Goal: Task Accomplishment & Management: Manage account settings

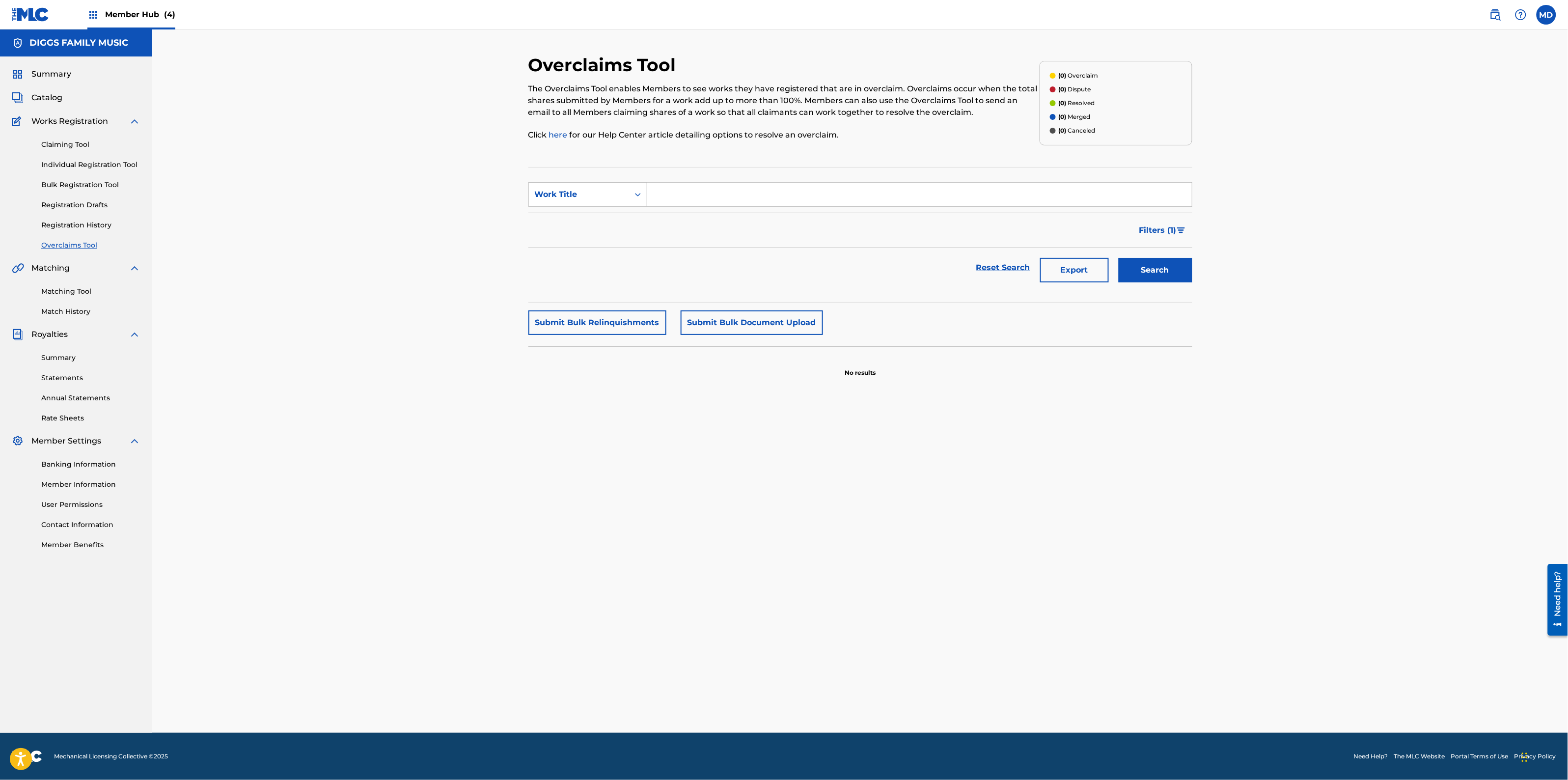
click at [123, 16] on span "Member Hub (4)" at bounding box center [140, 14] width 71 height 11
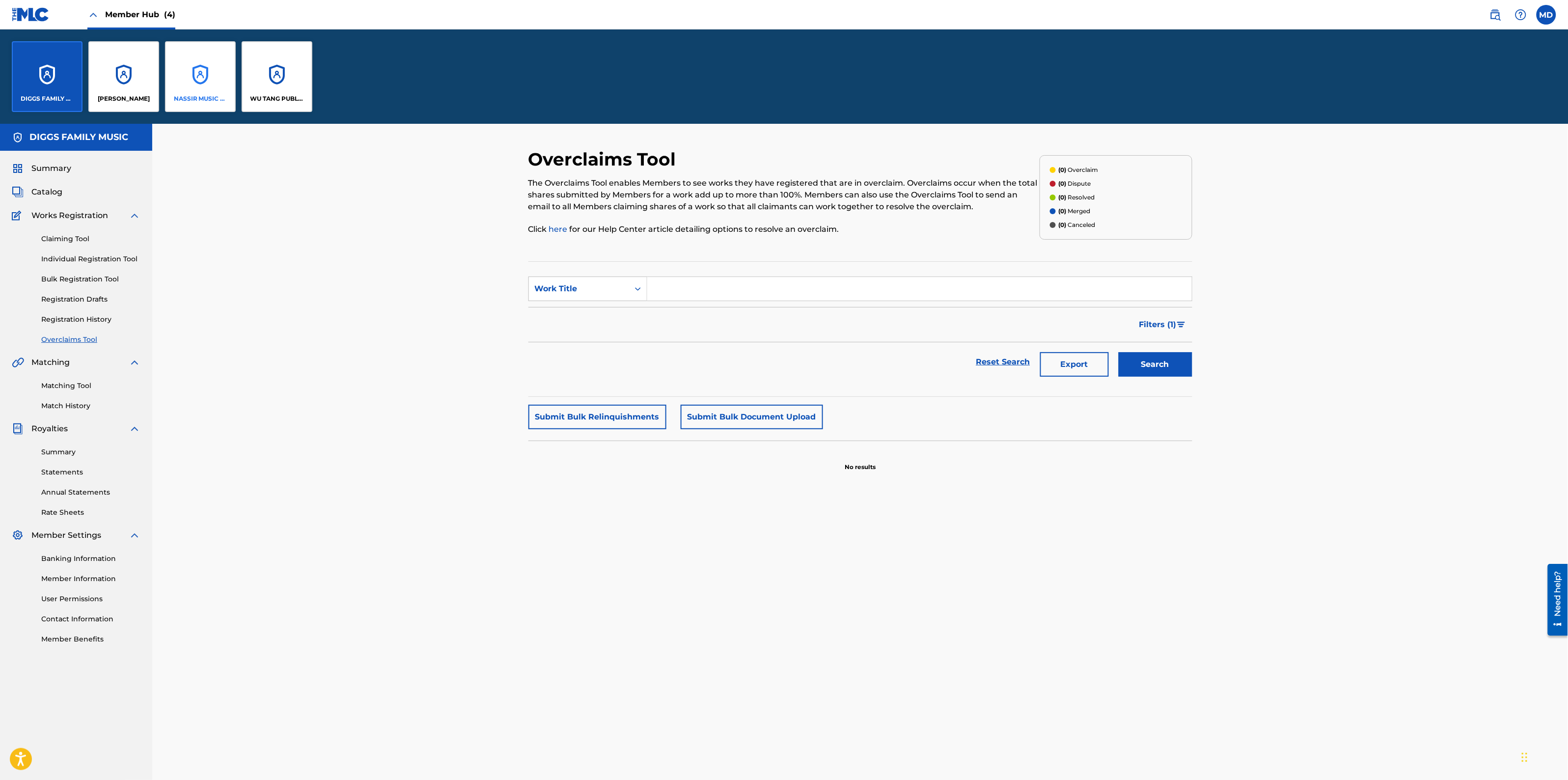
click at [200, 94] on p "NASSIR MUSIC INC" at bounding box center [201, 99] width 54 height 9
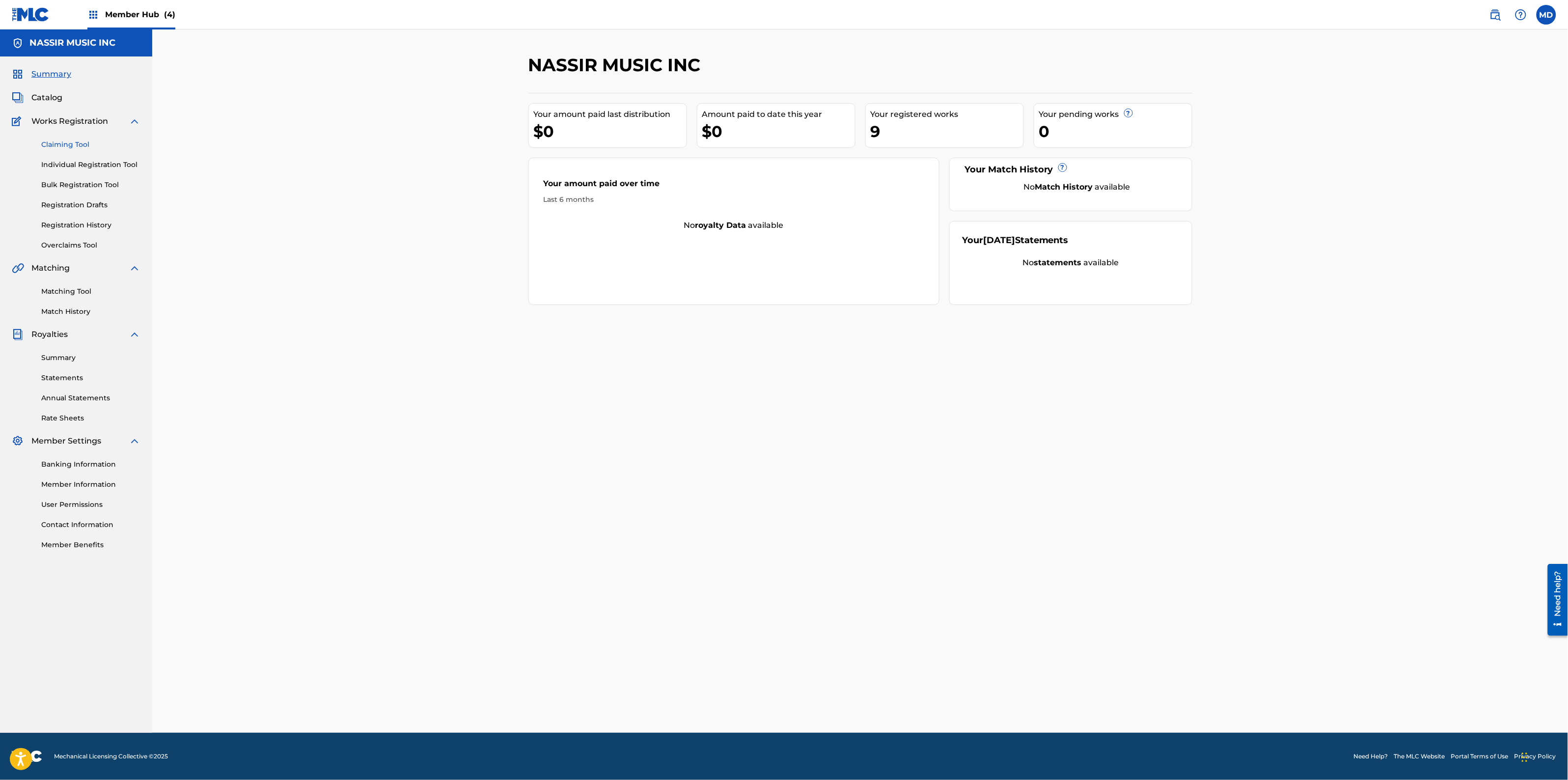
click at [61, 143] on link "Claiming Tool" at bounding box center [91, 145] width 99 height 10
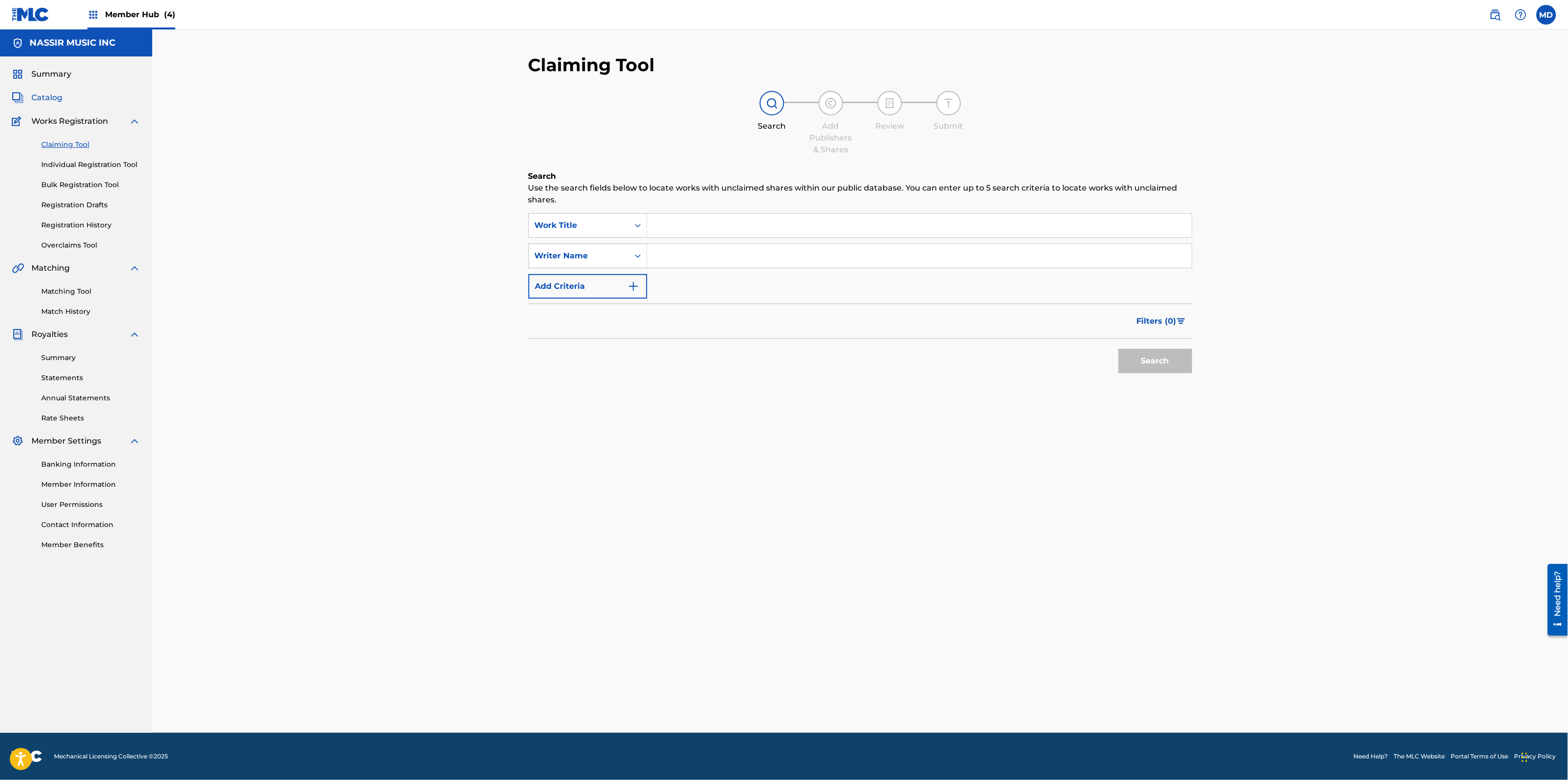
click at [52, 101] on span "Catalog" at bounding box center [46, 98] width 31 height 12
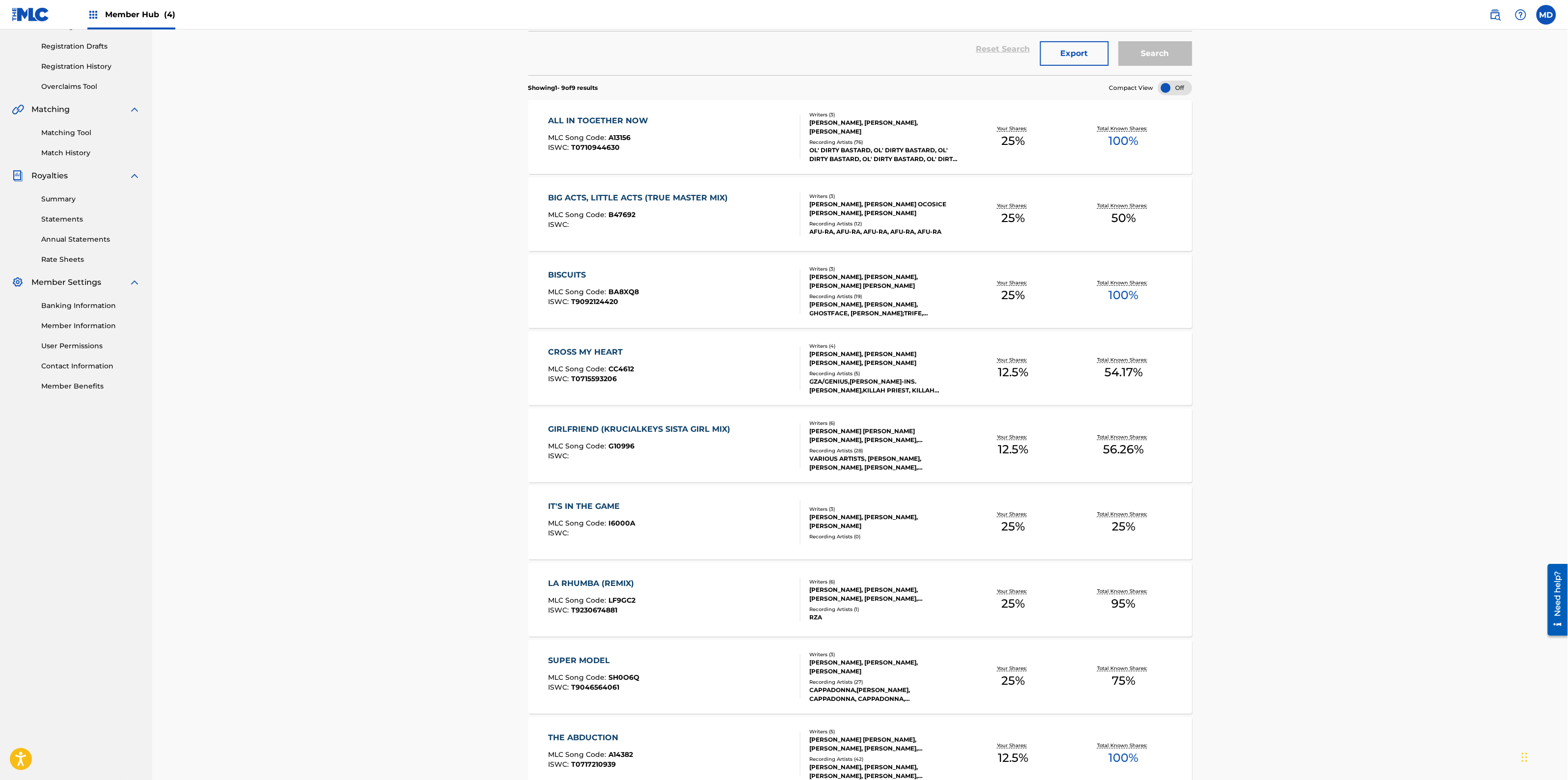
scroll to position [263, 0]
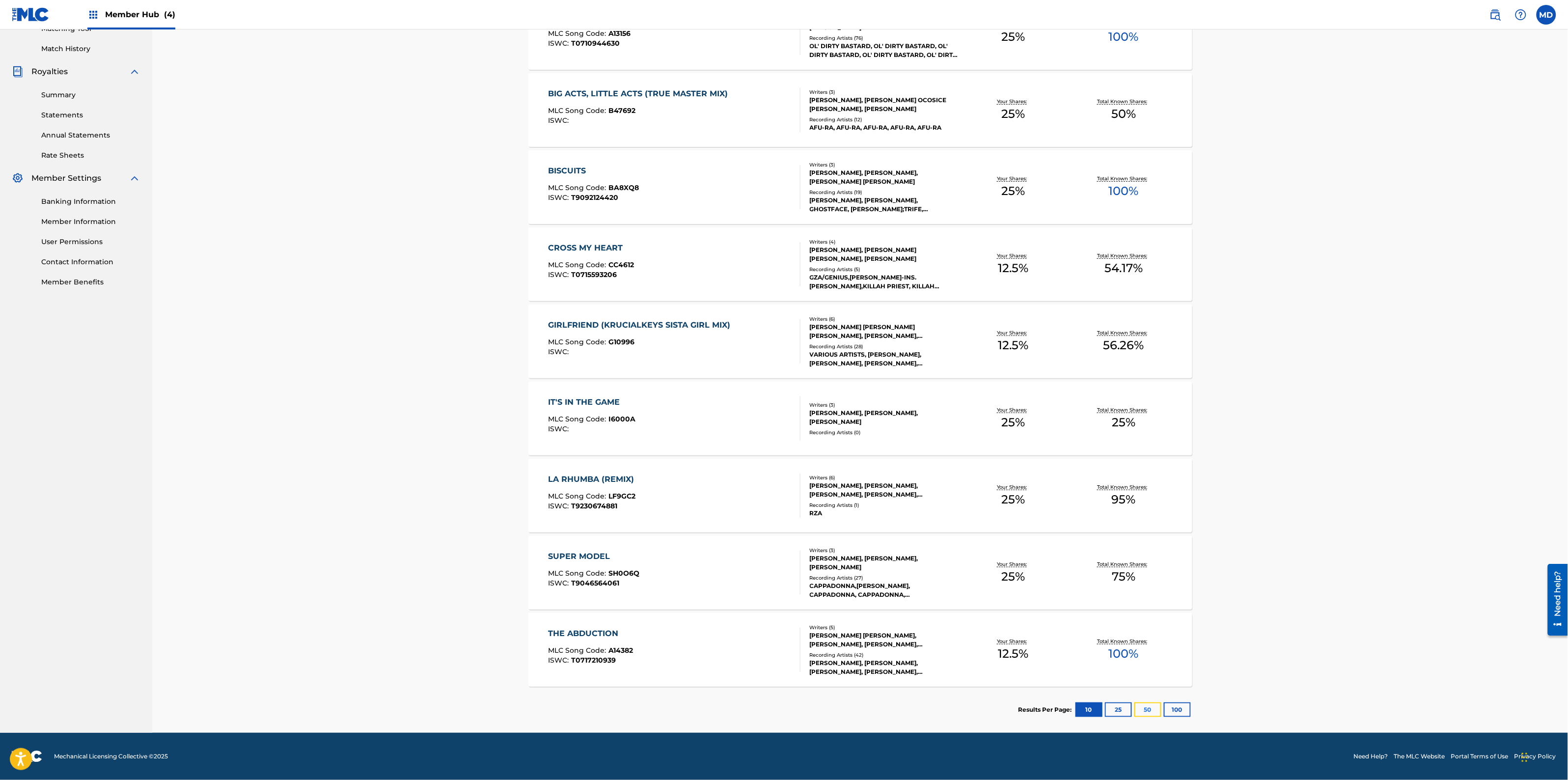
click at [1156, 710] on button "50" at bounding box center [1148, 709] width 27 height 15
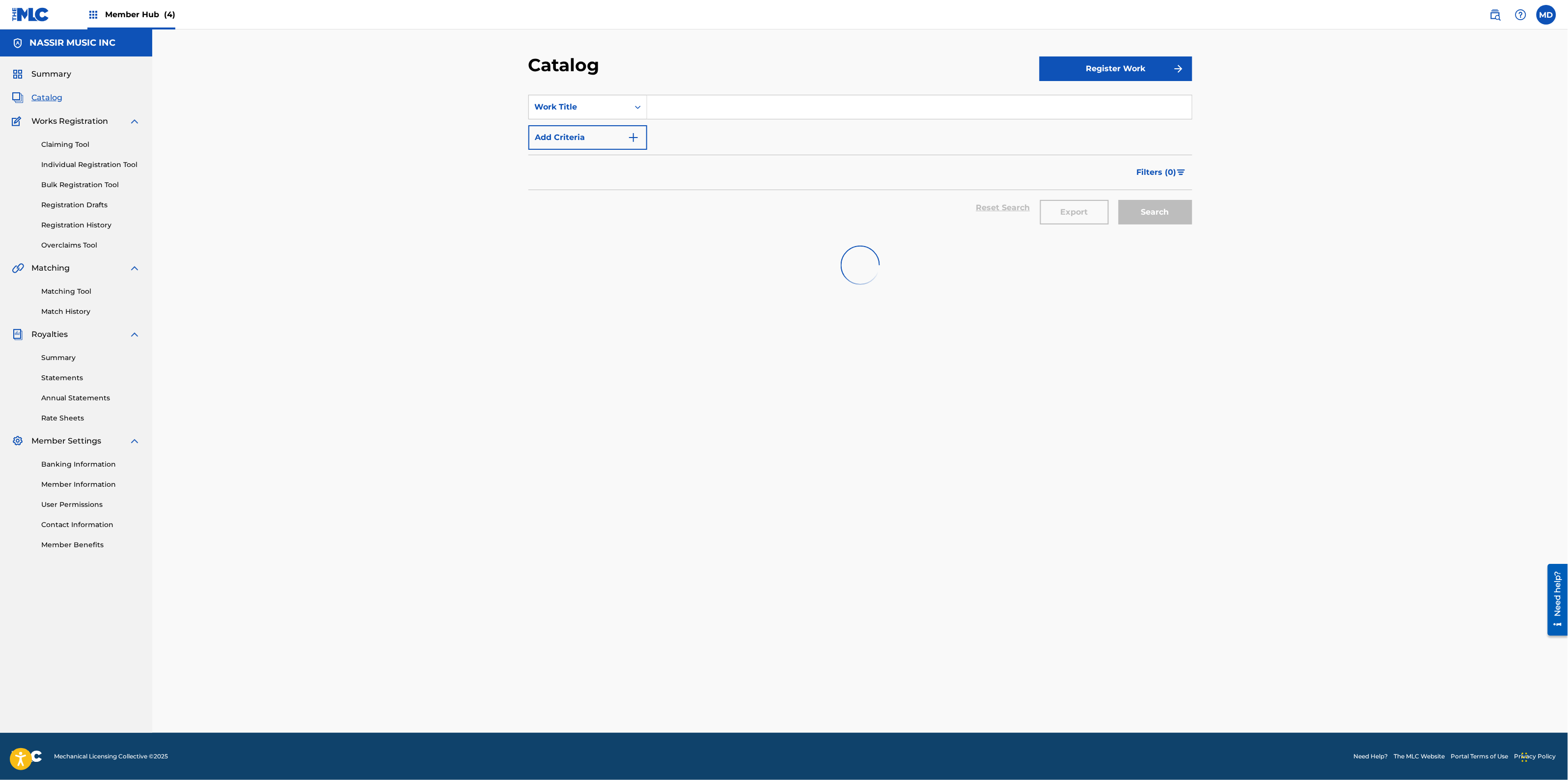
scroll to position [0, 0]
